Goal: Transaction & Acquisition: Purchase product/service

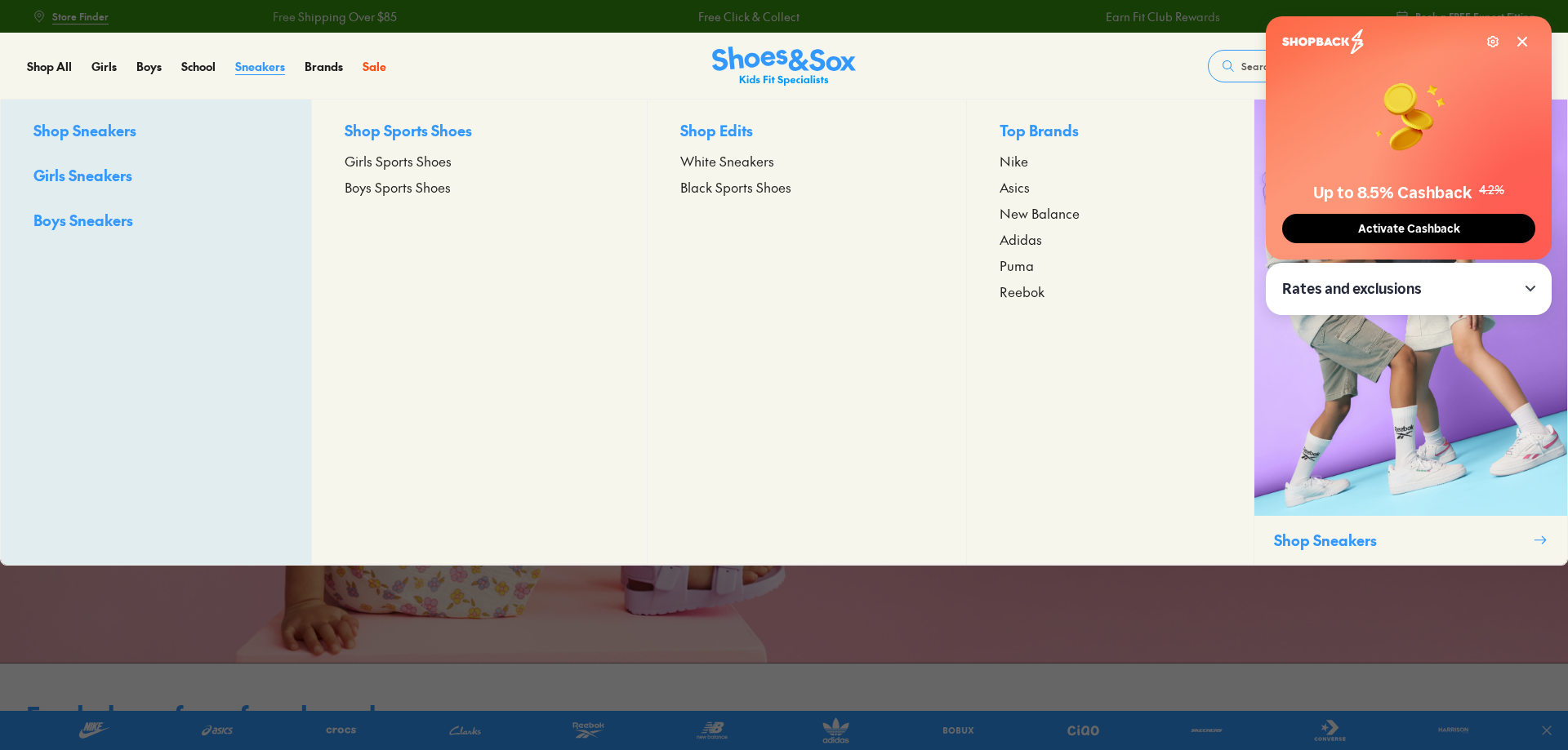
click at [254, 68] on span "Sneakers" at bounding box center [260, 66] width 49 height 17
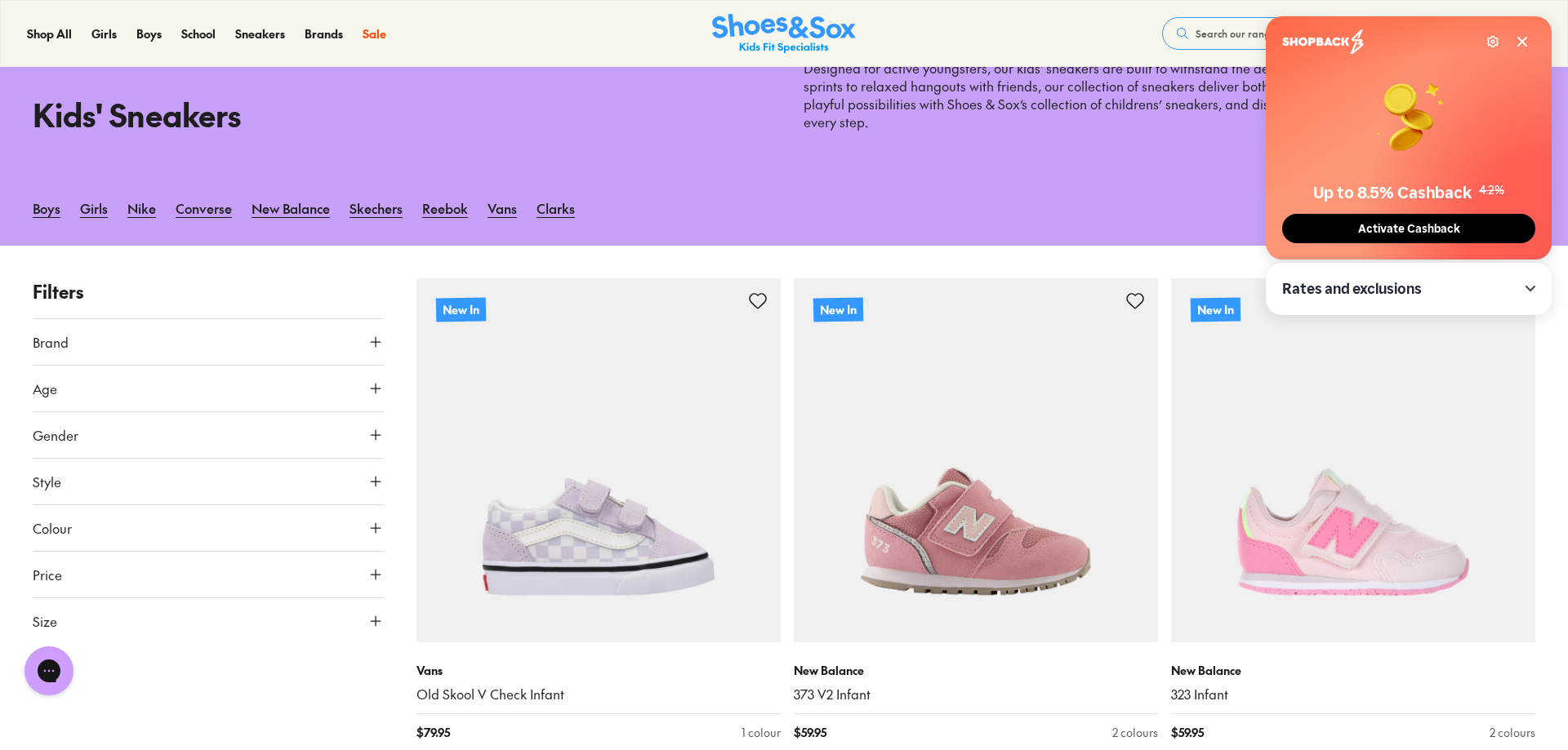
scroll to position [167, 0]
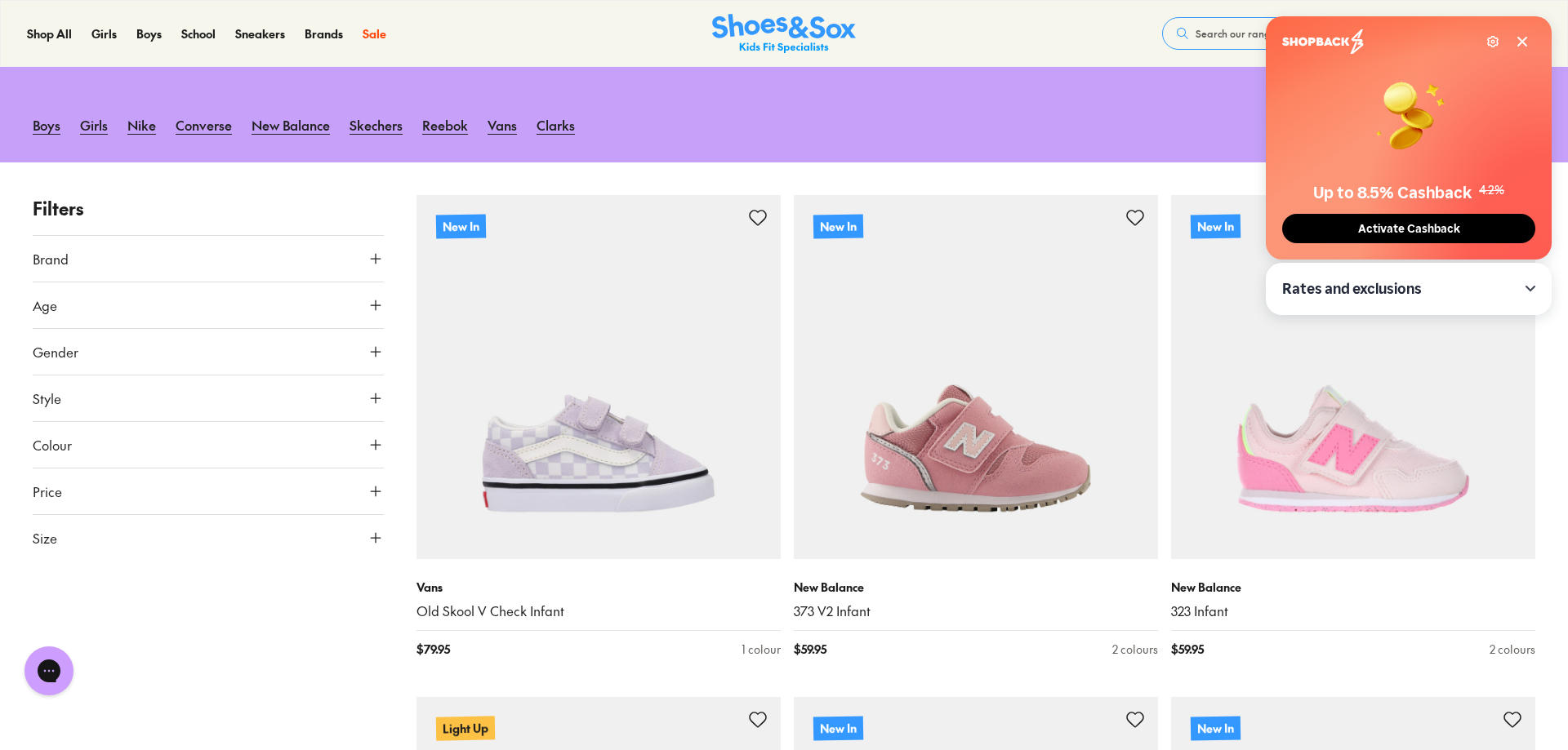
click at [160, 255] on button "Brand" at bounding box center [208, 259] width 351 height 46
click at [109, 406] on label "New Balance" at bounding box center [87, 398] width 70 height 17
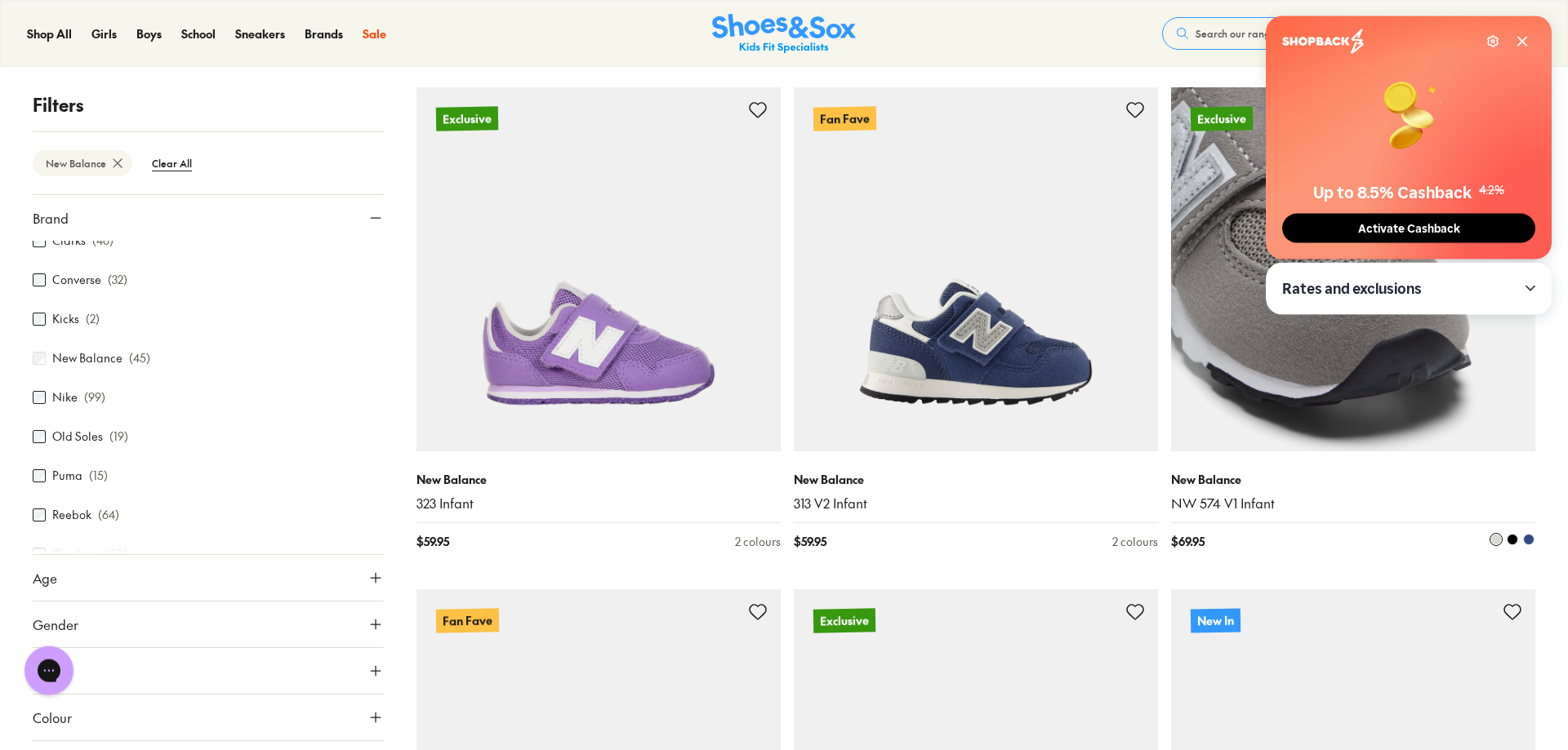
scroll to position [2332, 0]
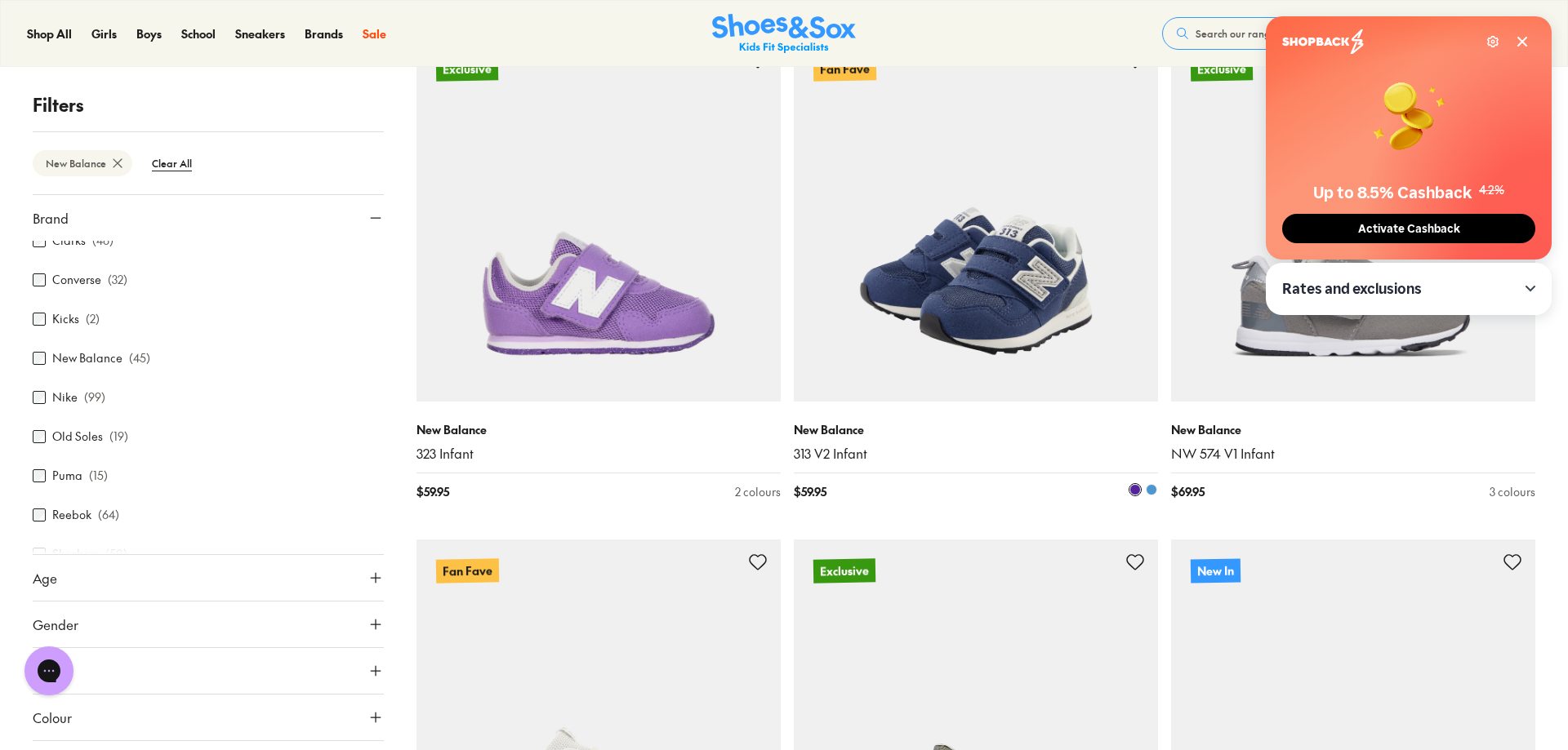
click at [978, 293] on img at bounding box center [975, 219] width 364 height 364
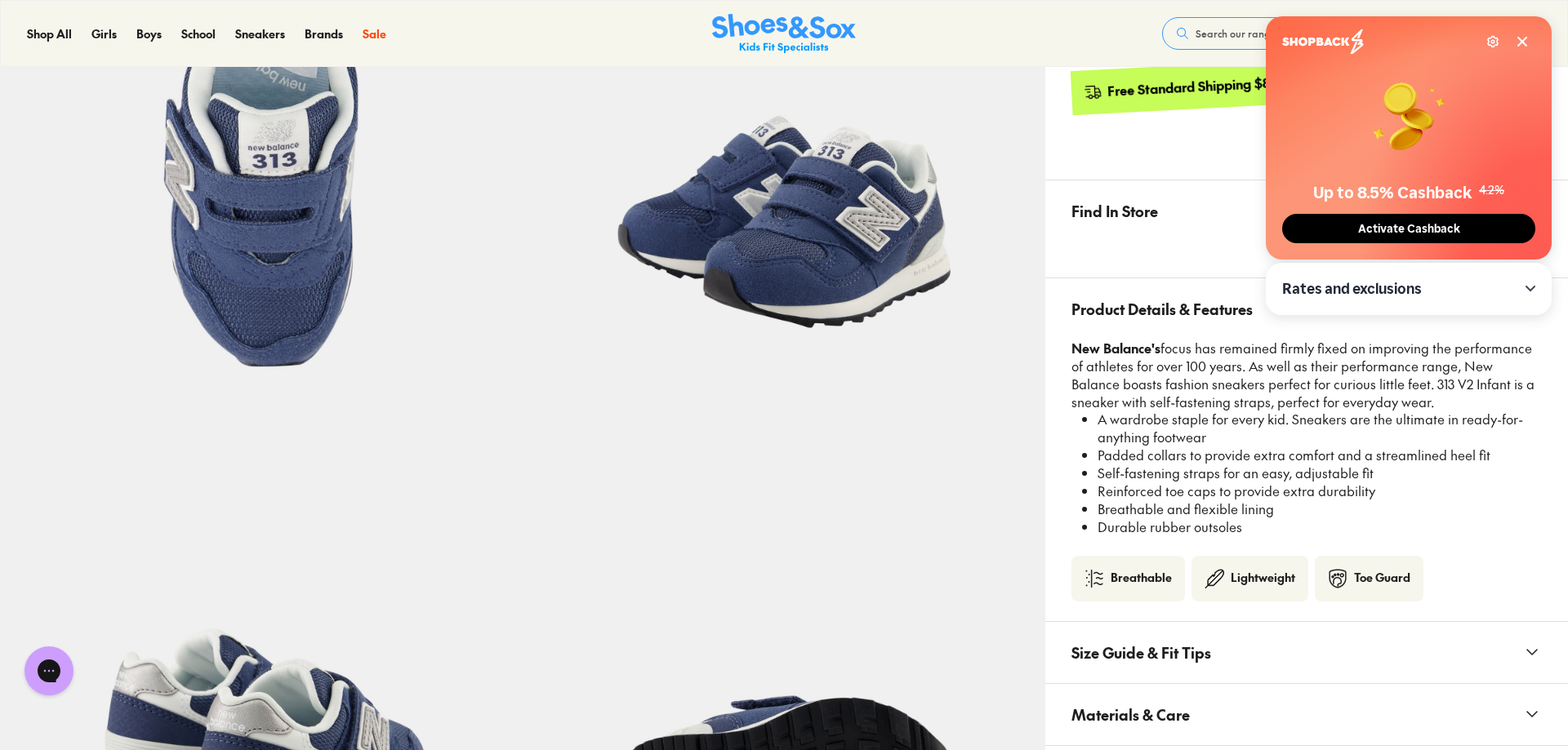
select select "*"
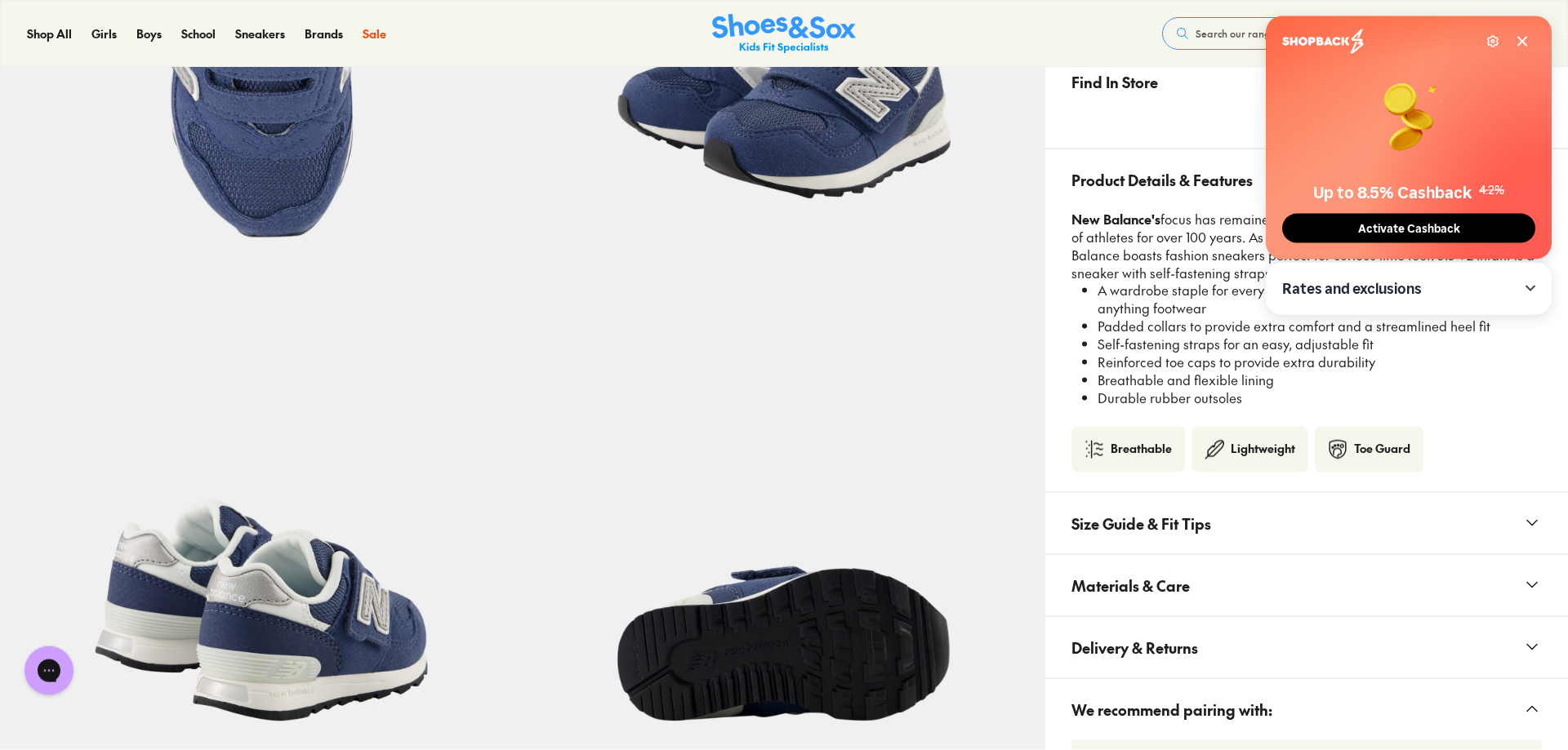
scroll to position [916, 0]
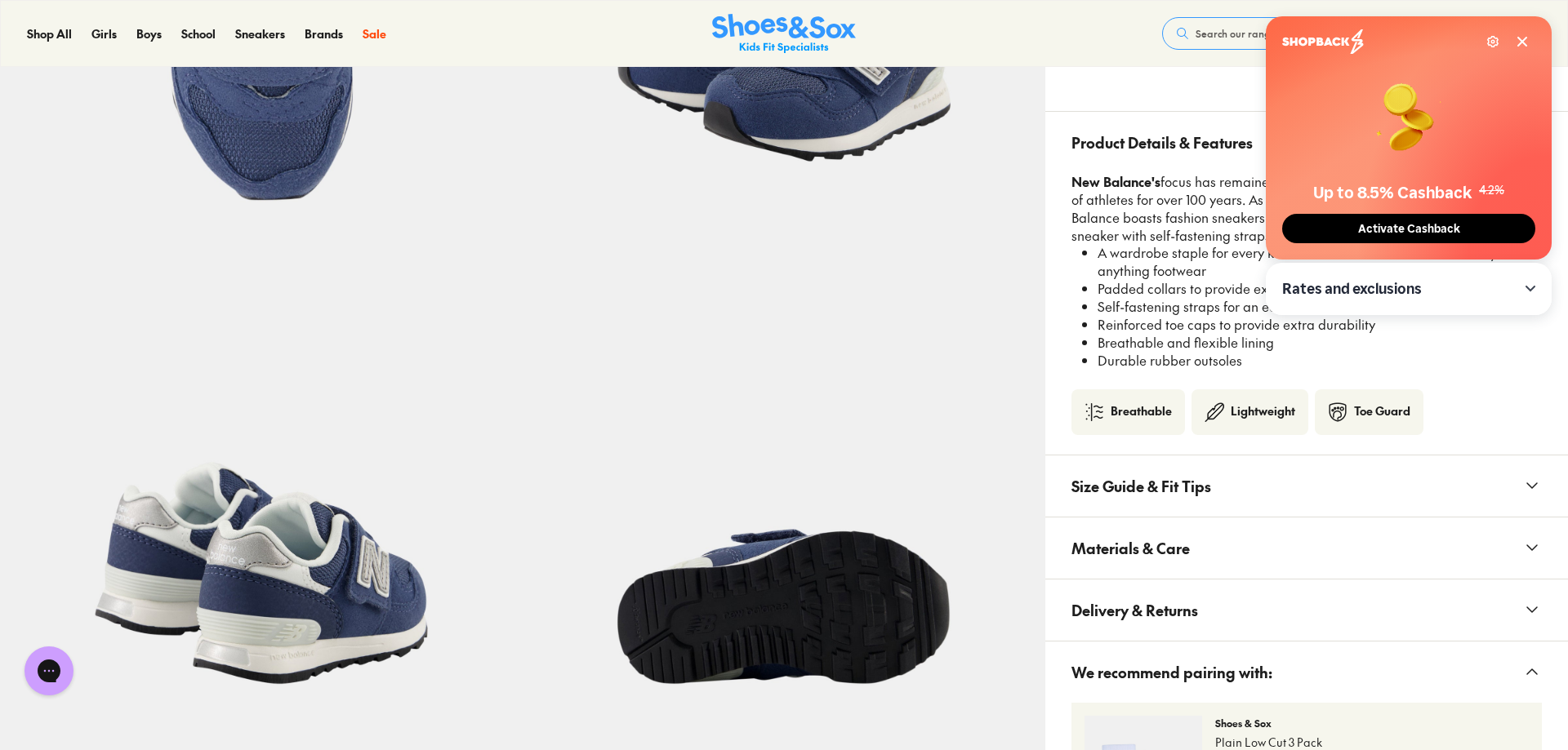
click at [1148, 482] on span "Size Guide & Fit Tips" at bounding box center [1141, 486] width 140 height 49
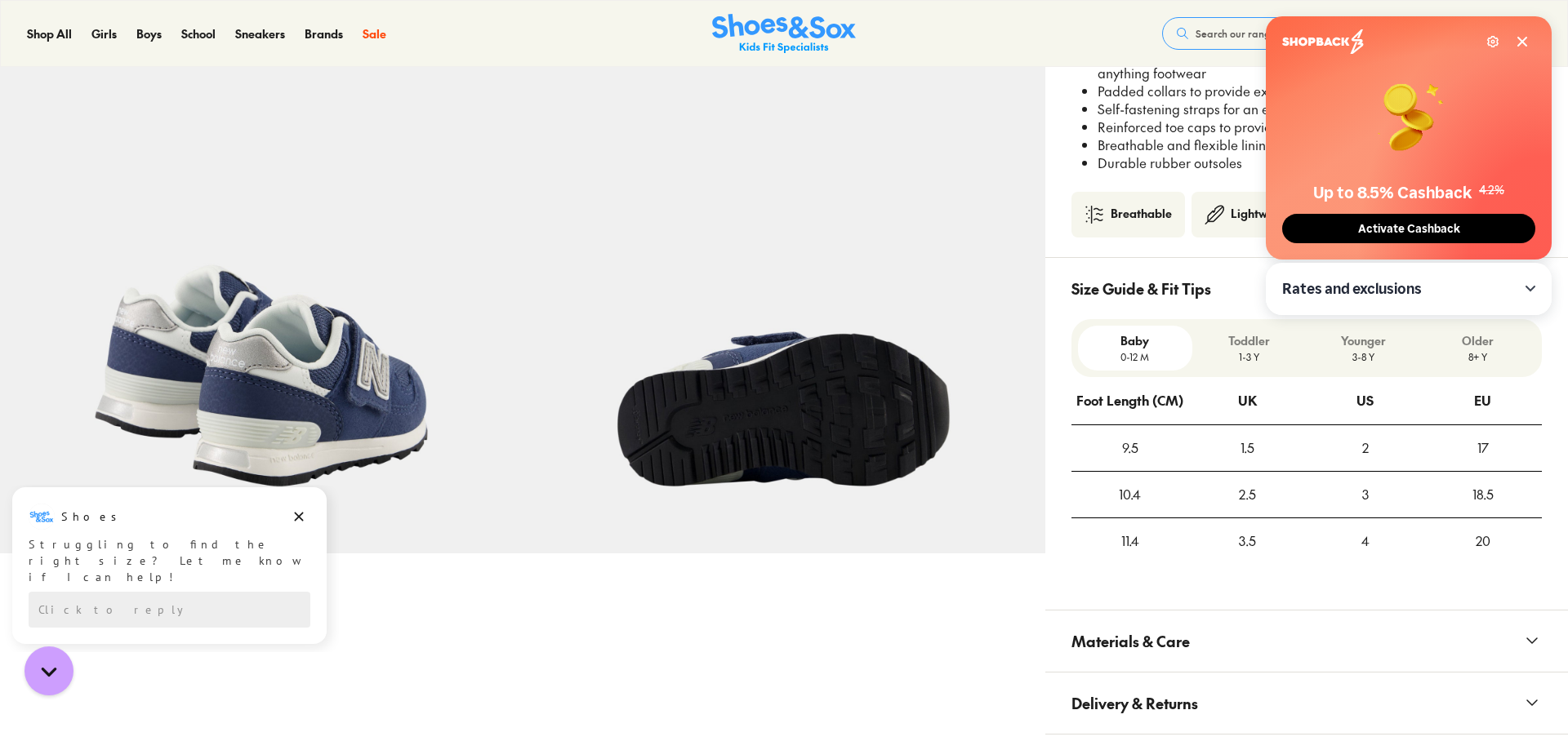
scroll to position [1082, 0]
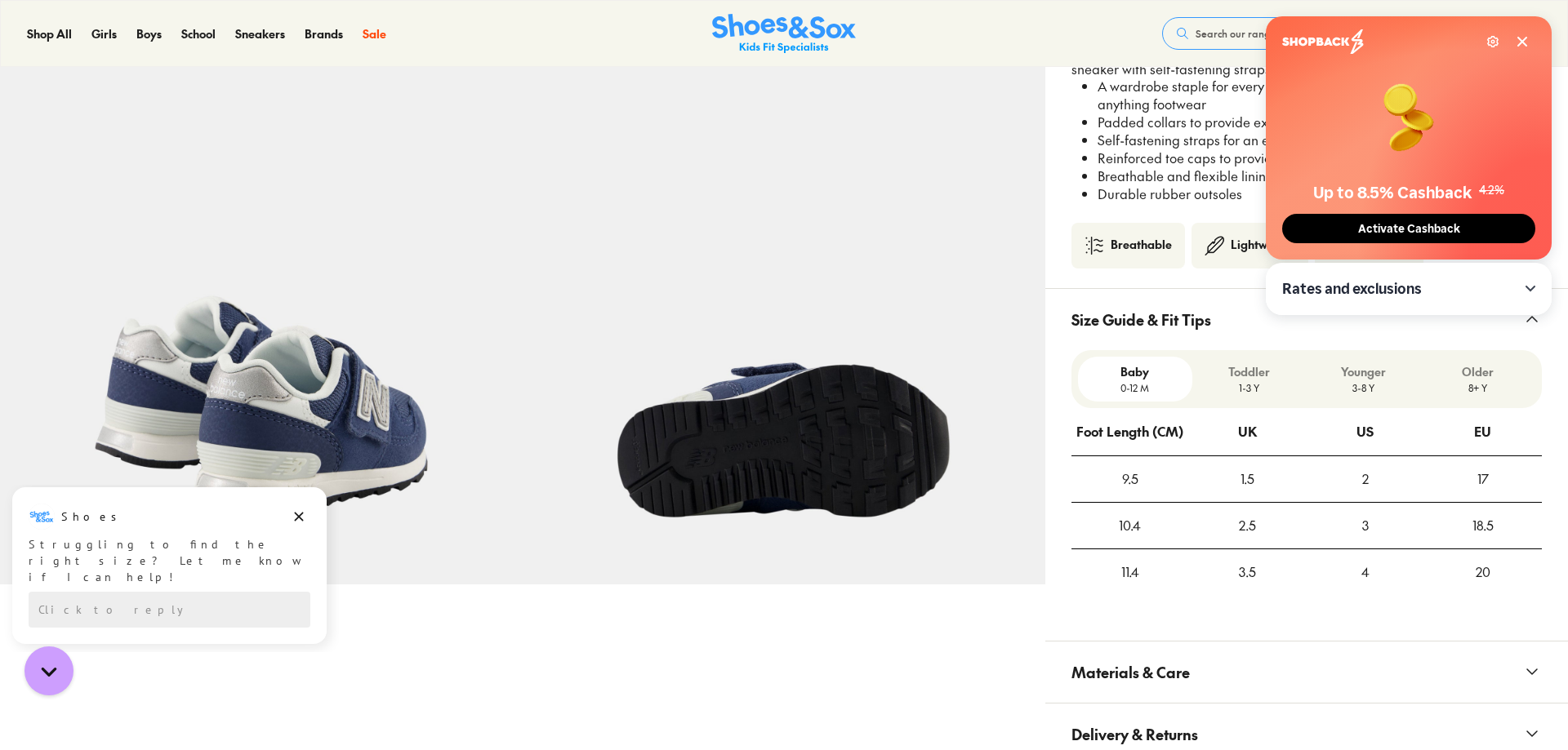
click at [1251, 381] on p "Toddler" at bounding box center [1249, 372] width 101 height 17
